Goal: Navigation & Orientation: Find specific page/section

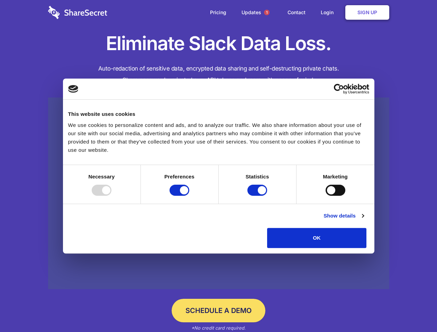
click at [111, 196] on div at bounding box center [102, 190] width 20 height 11
click at [189, 196] on input "Preferences" at bounding box center [179, 190] width 20 height 11
checkbox input "false"
click at [258, 196] on input "Statistics" at bounding box center [257, 190] width 20 height 11
checkbox input "false"
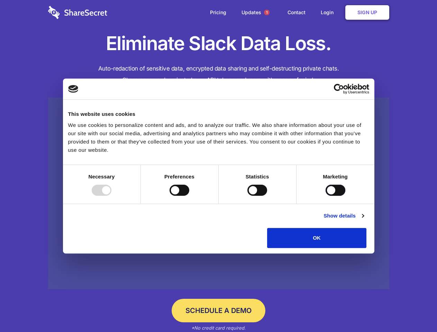
click at [325, 196] on input "Marketing" at bounding box center [335, 190] width 20 height 11
checkbox input "true"
click at [363, 220] on link "Show details" at bounding box center [343, 216] width 40 height 8
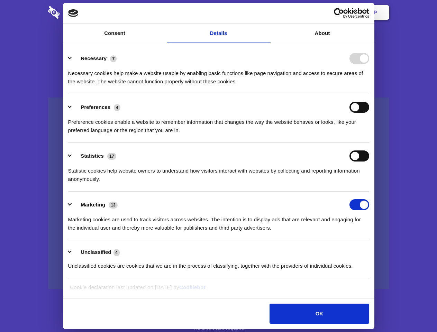
click at [372, 250] on ul "Necessary 7 Necessary cookies help make a website usable by enabling basic func…" at bounding box center [218, 161] width 307 height 233
click at [266, 12] on span "1" at bounding box center [267, 13] width 6 height 6
